Goal: Task Accomplishment & Management: Use online tool/utility

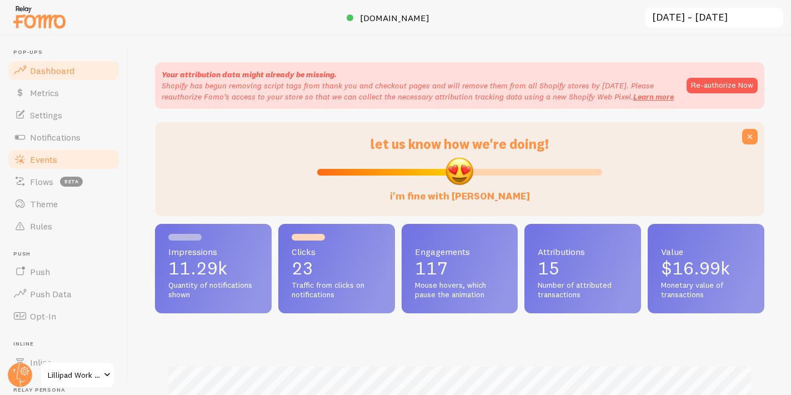
click at [66, 157] on link "Events" at bounding box center [64, 159] width 114 height 22
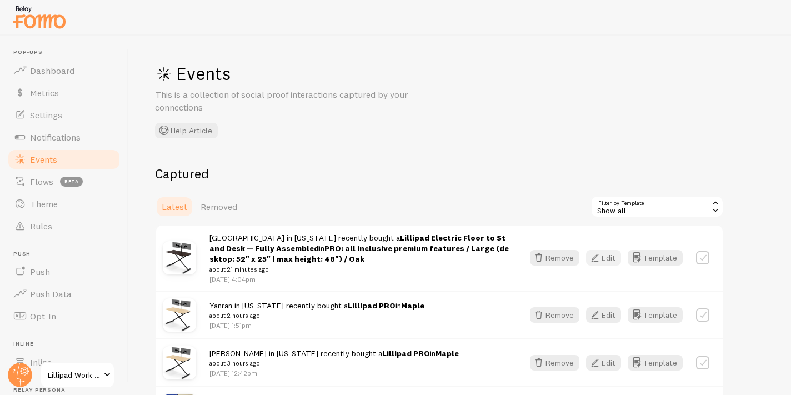
click at [599, 258] on icon "button" at bounding box center [594, 257] width 13 height 13
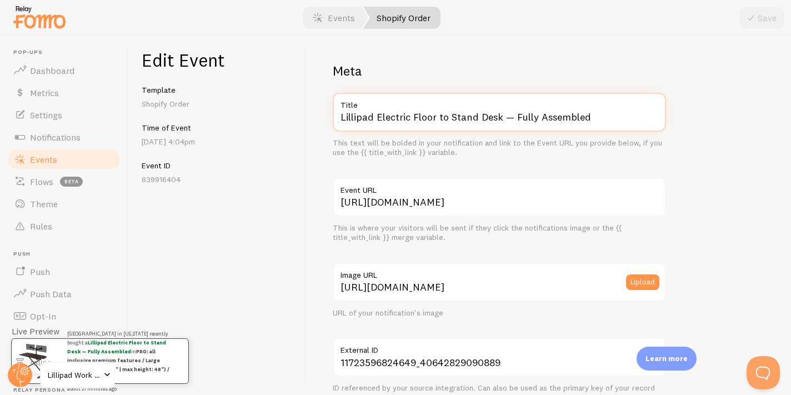
drag, startPoint x: 378, startPoint y: 118, endPoint x: 478, endPoint y: 169, distance: 112.3
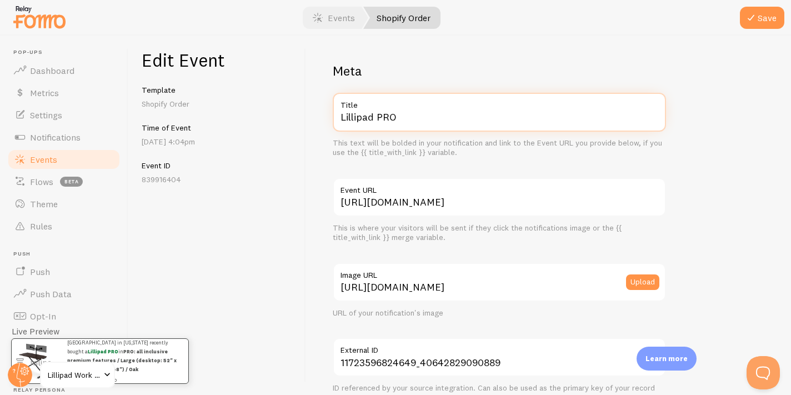
scroll to position [684, 0]
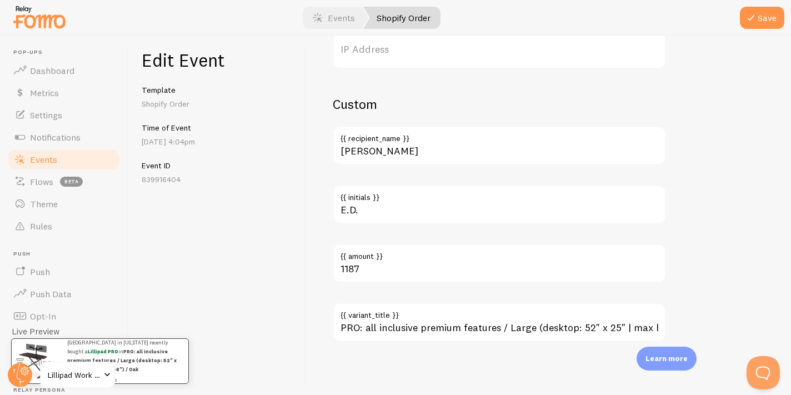
type input "Lillipad PRO"
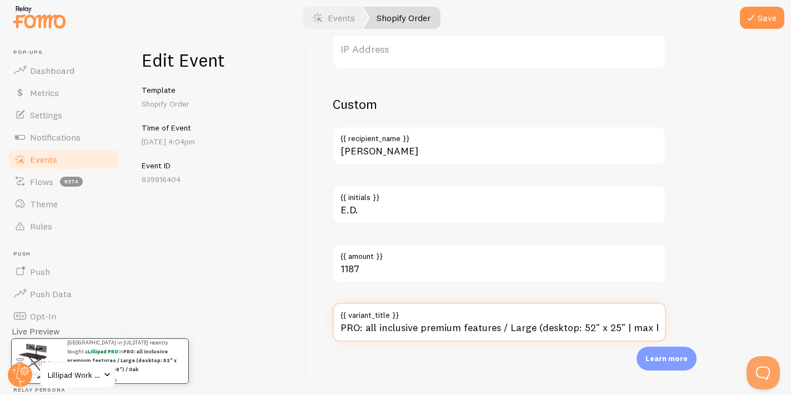
click at [419, 332] on input "PRO: all inclusive premium features / Large (desktop: 52" x 25" | max height: 4…" at bounding box center [499, 322] width 333 height 39
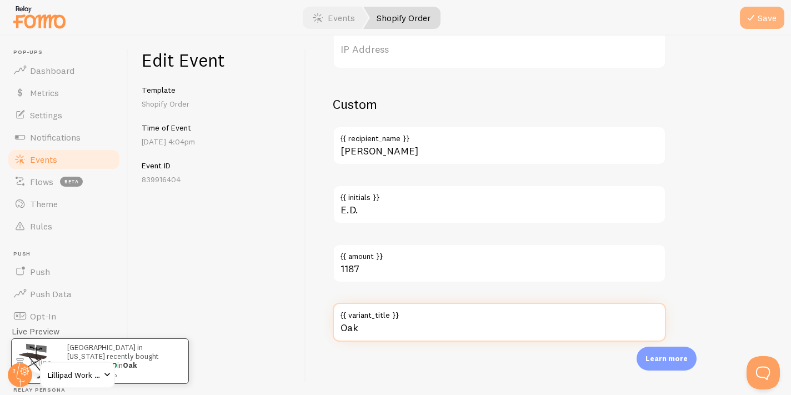
type input "Oak"
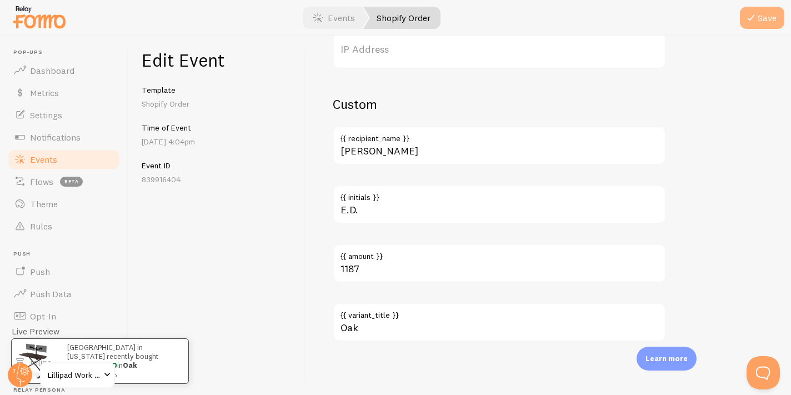
click at [758, 11] on button "Save" at bounding box center [762, 18] width 44 height 22
